Goal: Check status: Check status

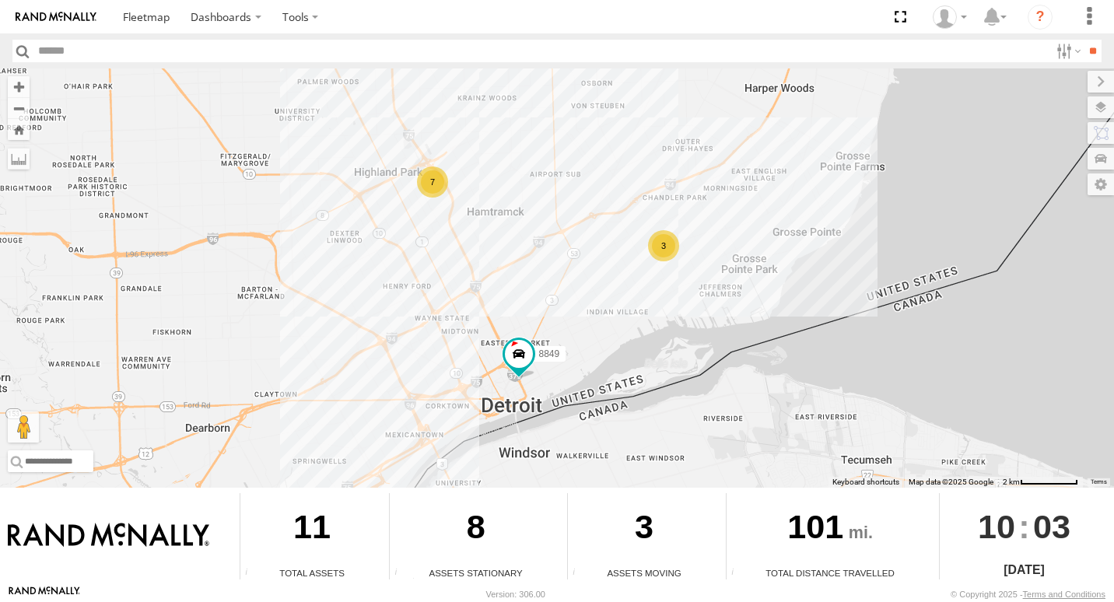
click at [666, 247] on div "3" at bounding box center [663, 245] width 31 height 31
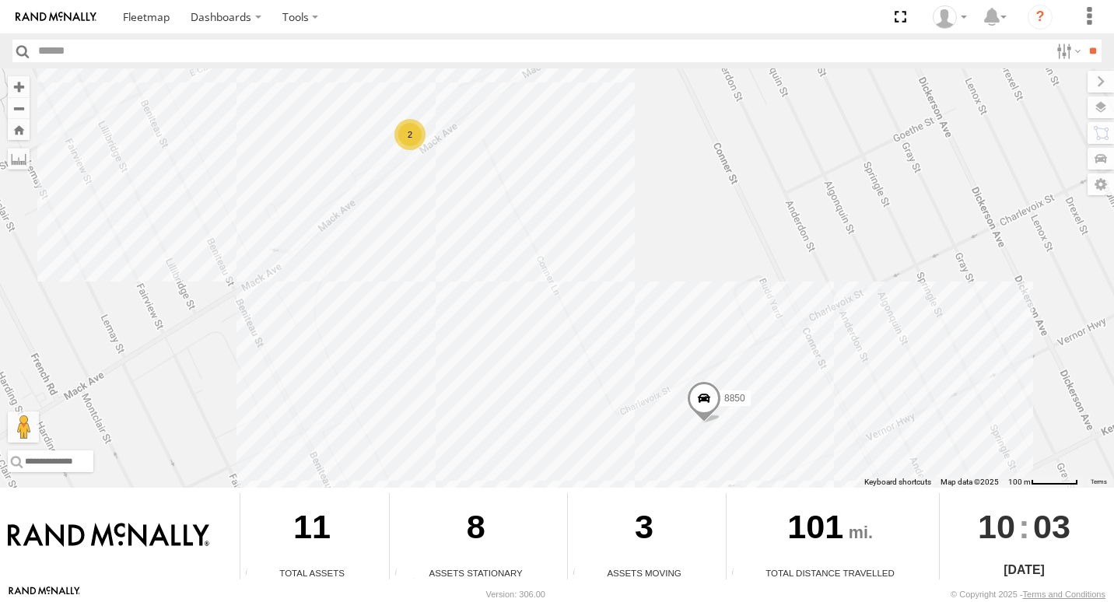
click at [408, 137] on div "2" at bounding box center [409, 134] width 31 height 31
